Goal: Task Accomplishment & Management: Manage account settings

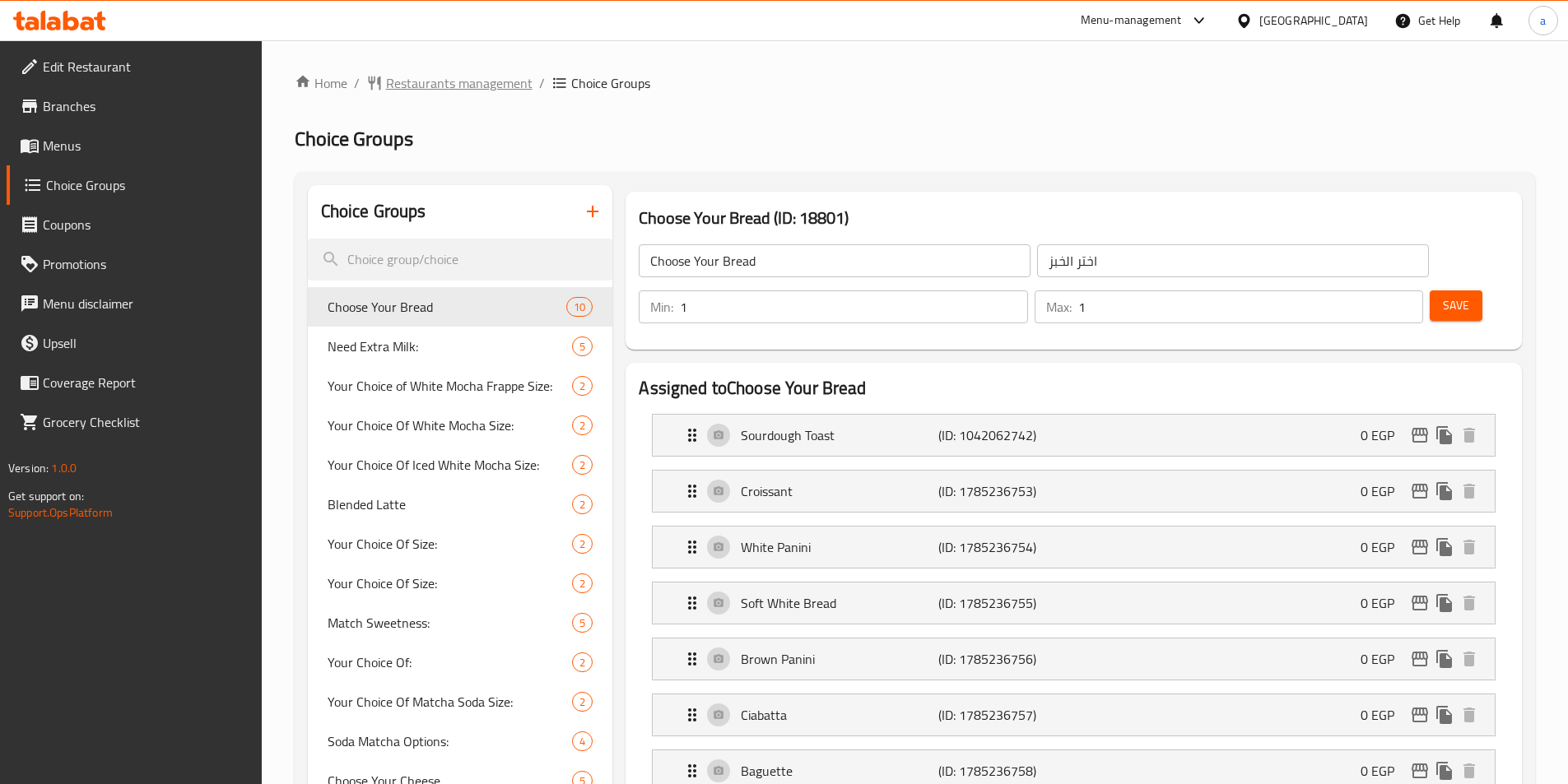
click at [473, 88] on span "Restaurants management" at bounding box center [459, 83] width 146 height 20
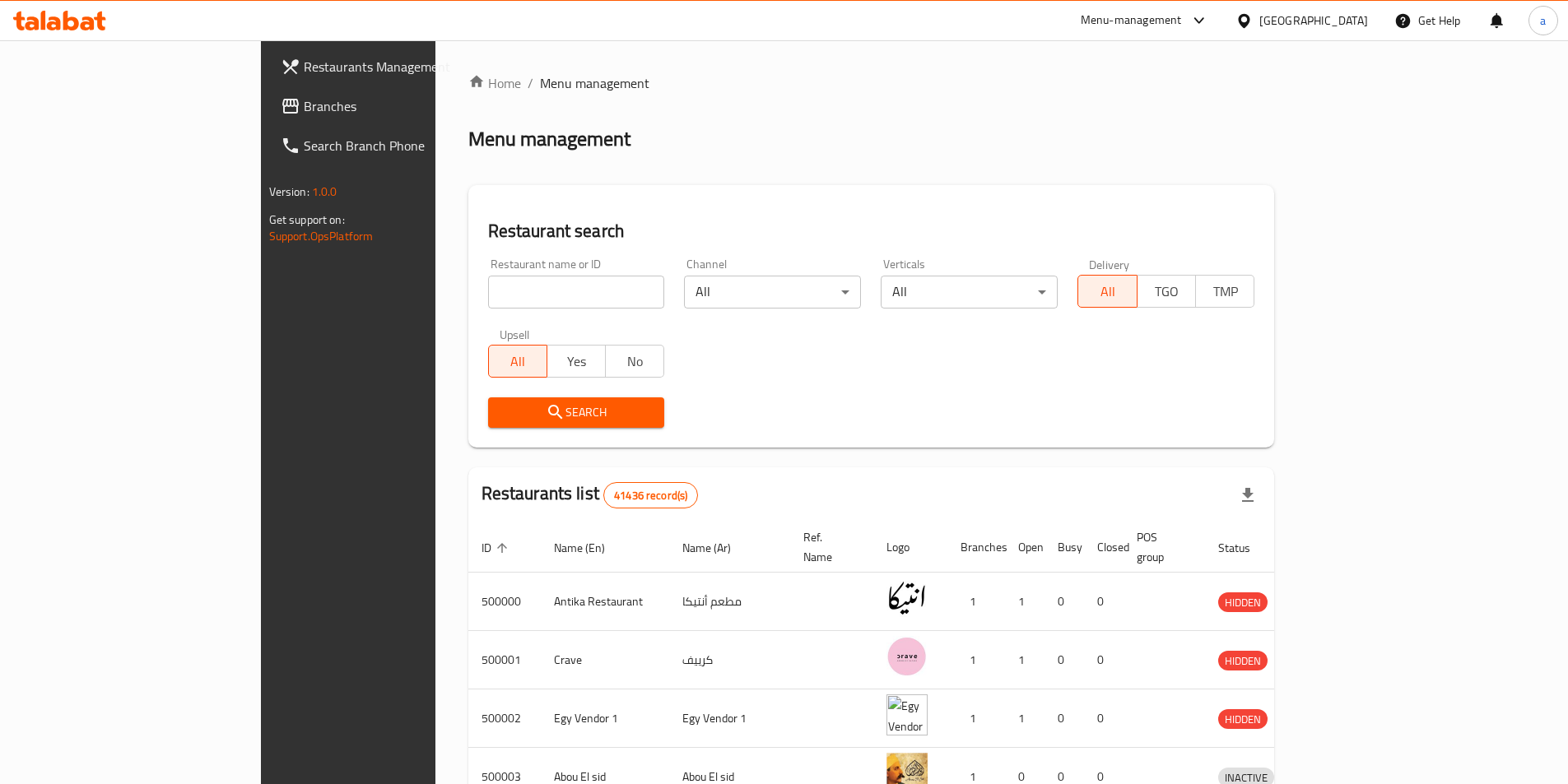
click at [304, 102] on span "Branches" at bounding box center [407, 107] width 205 height 20
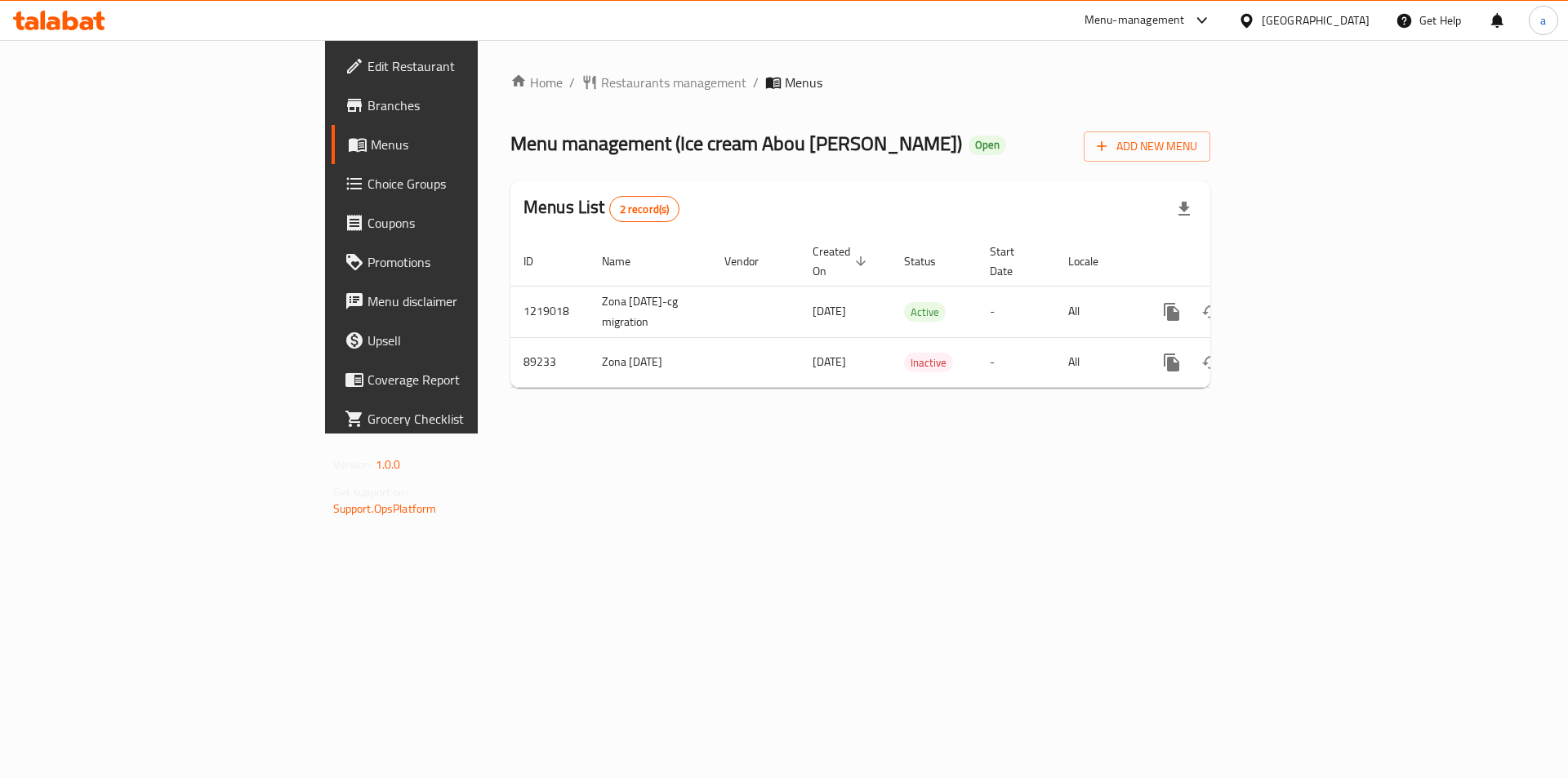
click at [368, 190] on span "Choice Groups" at bounding box center [470, 184] width 207 height 20
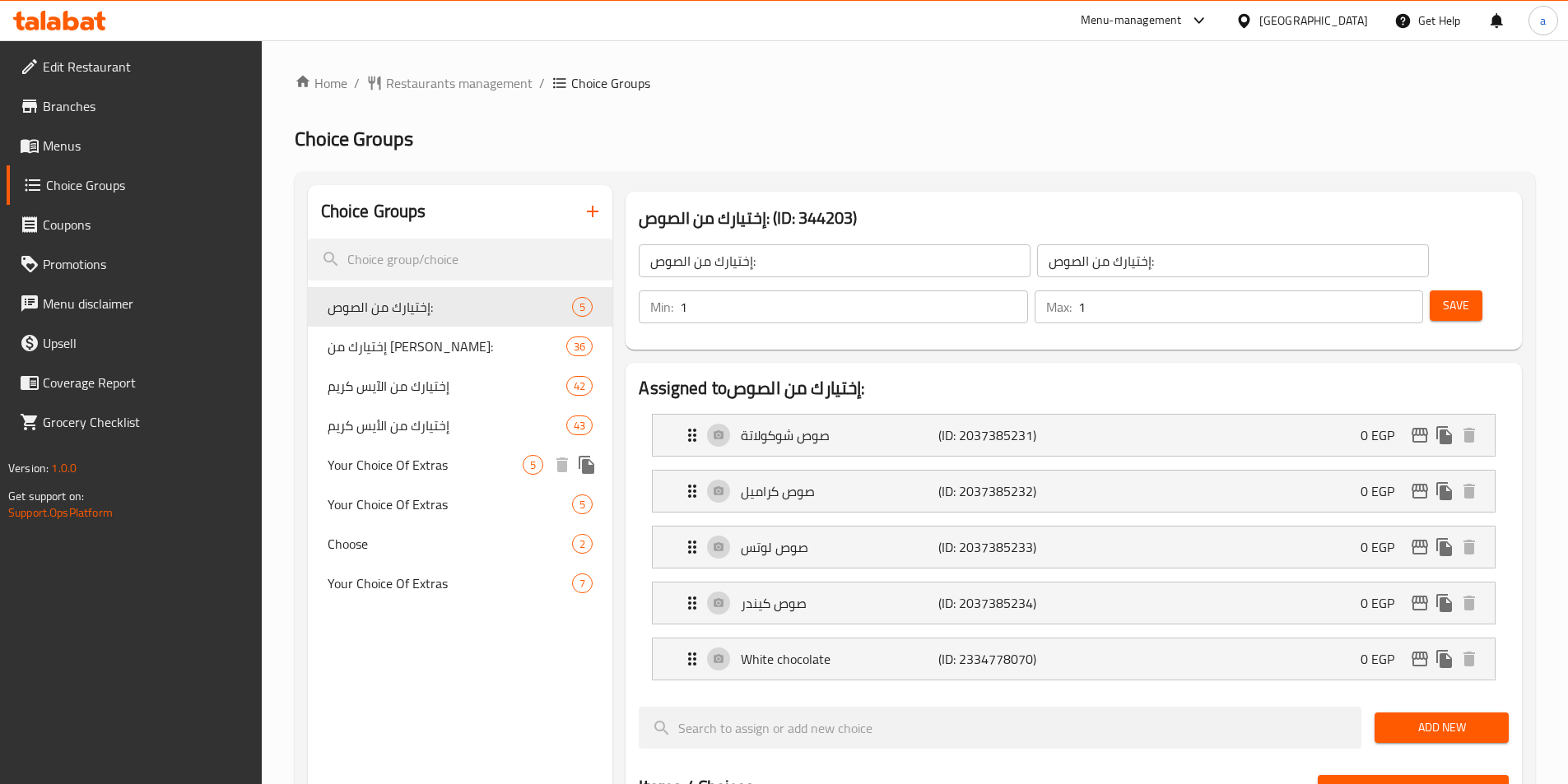
click at [440, 457] on span "Your Choice Of Extras" at bounding box center [426, 465] width 196 height 20
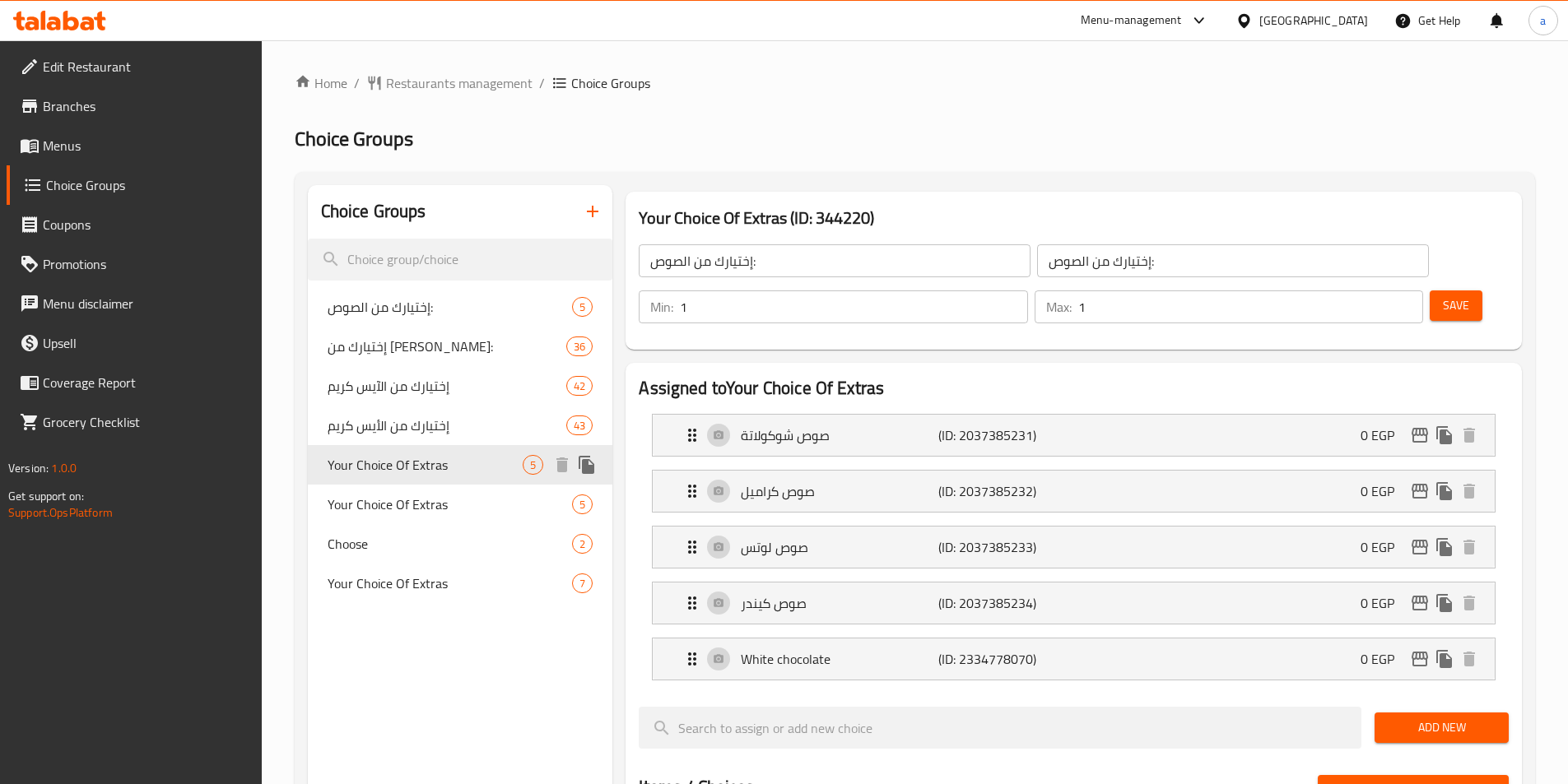
type input "Your Choice Of Extras"
type input "إختيارك من الإضافات"
type input "0"
type input "2"
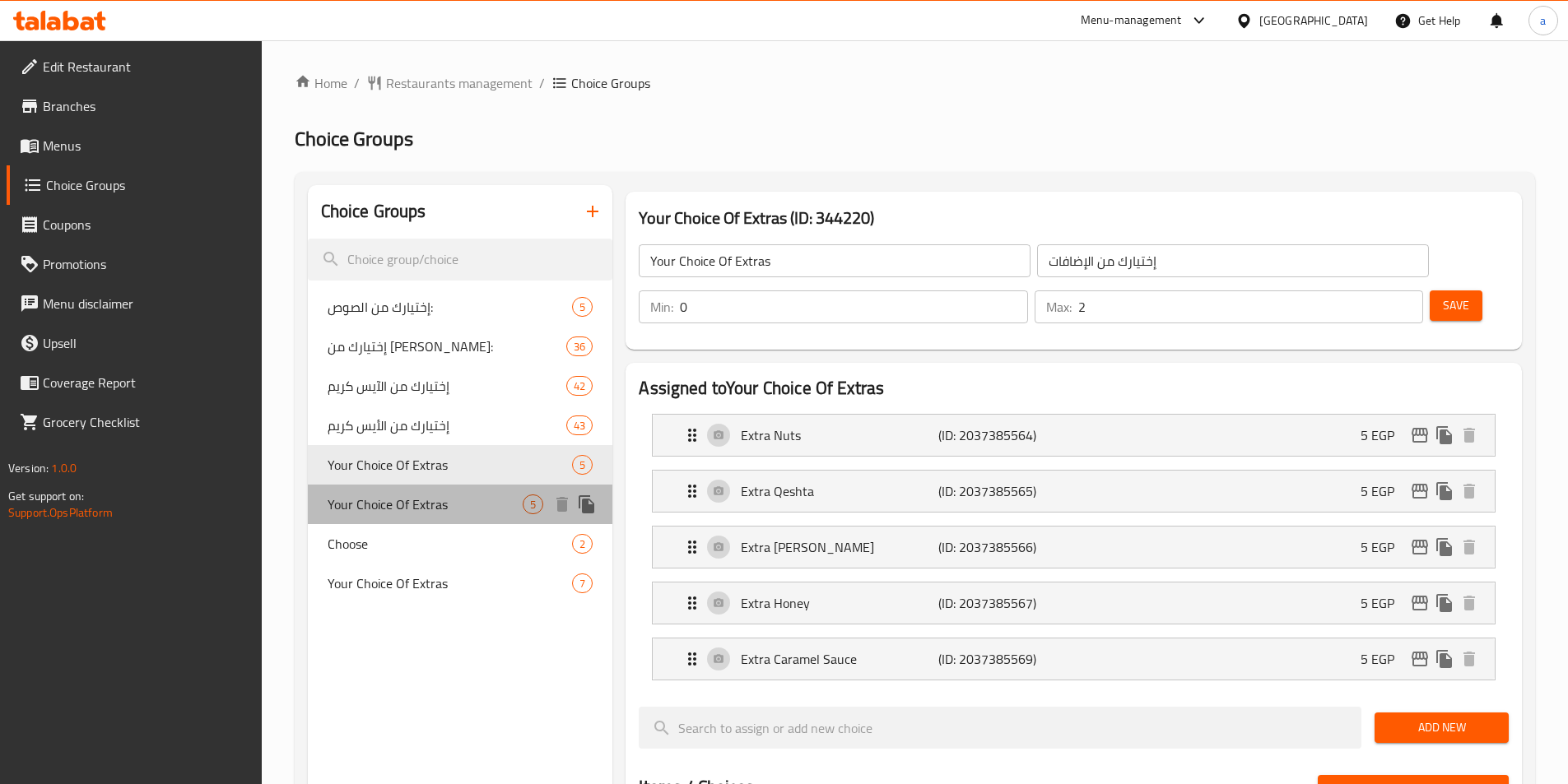
click at [436, 495] on span "Your Choice Of Extras" at bounding box center [426, 505] width 196 height 20
